Goal: Information Seeking & Learning: Learn about a topic

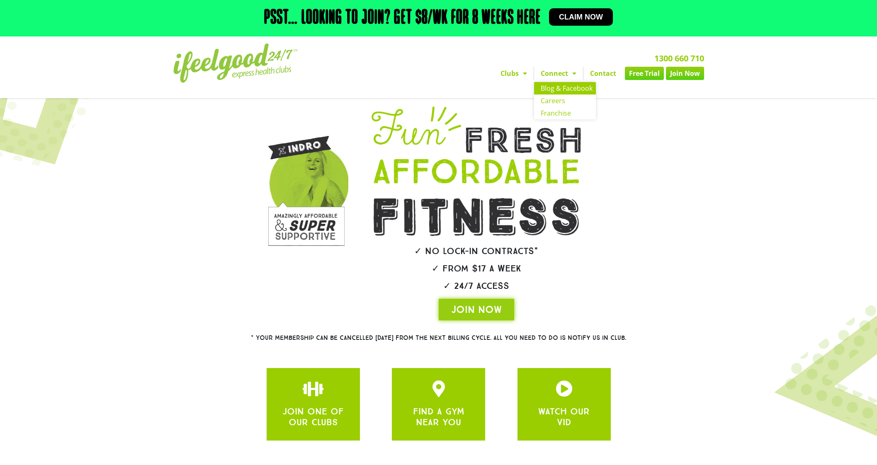
click at [572, 89] on link "Blog & Facebook" at bounding box center [565, 88] width 62 height 12
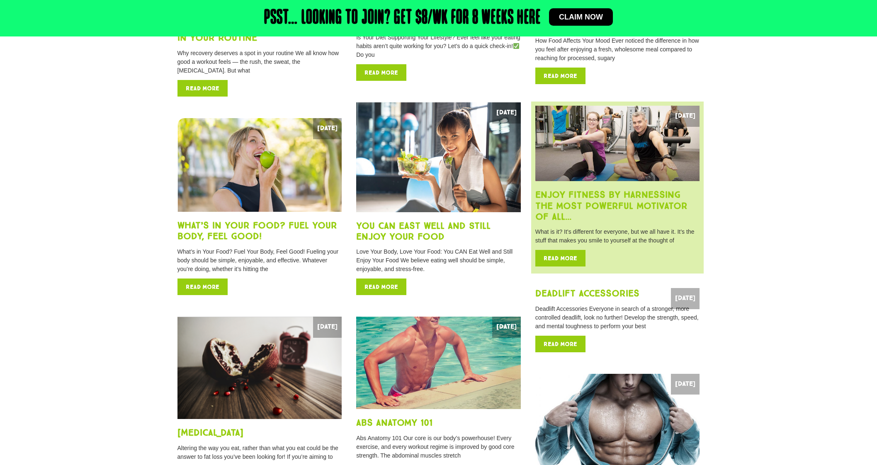
click at [561, 260] on link "Read More" at bounding box center [560, 258] width 50 height 17
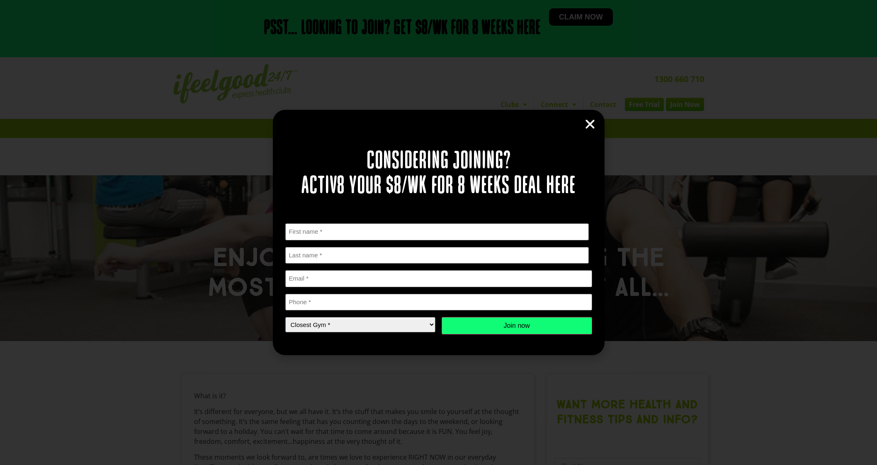
click at [591, 123] on icon "Close" at bounding box center [590, 124] width 12 height 12
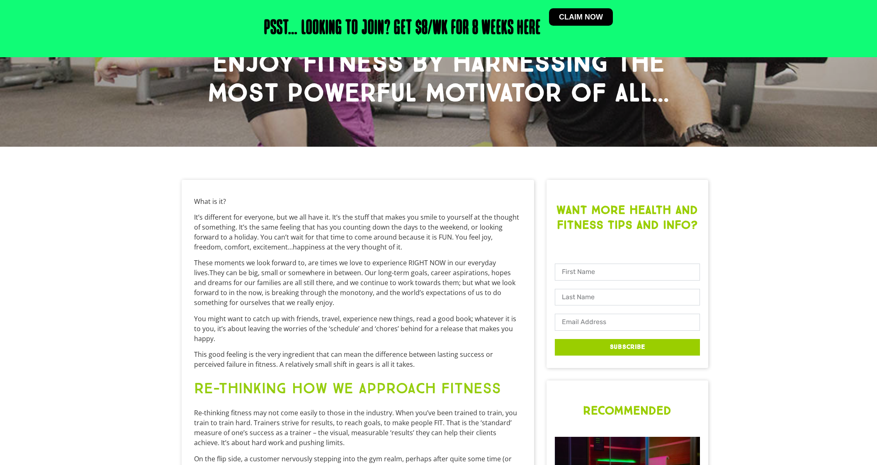
scroll to position [207, 0]
